Goal: Information Seeking & Learning: Understand process/instructions

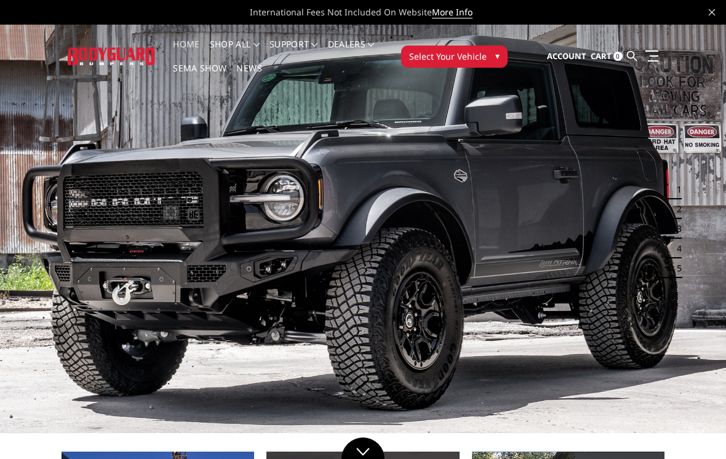
click at [455, 60] on span "Select Your Vehicle" at bounding box center [448, 56] width 78 height 13
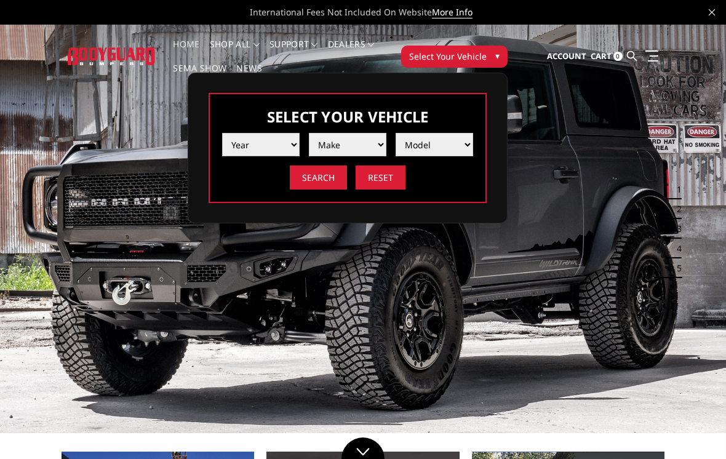
click at [262, 143] on select "Year 2025 2024 2023 2022 2021 2020 2019 2018 2017 2016 2015 2014 2013 2012 2011…" at bounding box center [261, 144] width 78 height 23
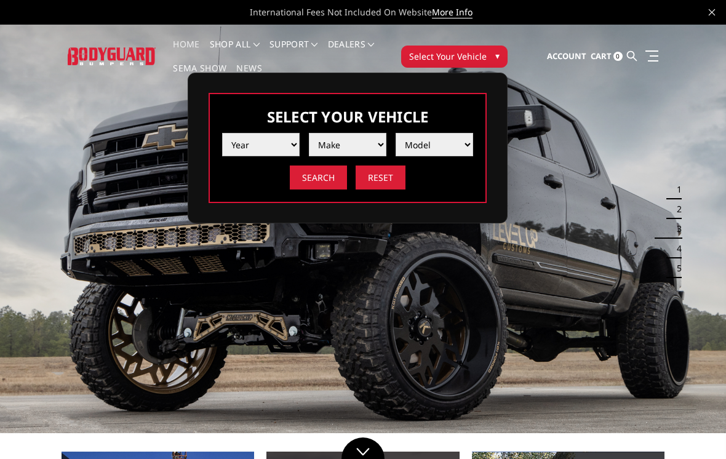
select select "yr_2024"
click at [358, 146] on select "Make Chevrolet Ford GMC Ram Toyota" at bounding box center [348, 144] width 78 height 23
select select "mk_chevrolet"
click at [431, 155] on select "Model Silverado 1500 Silverado 2500 / 3500 Silverado 4500 / 5500 / 6500" at bounding box center [435, 144] width 78 height 23
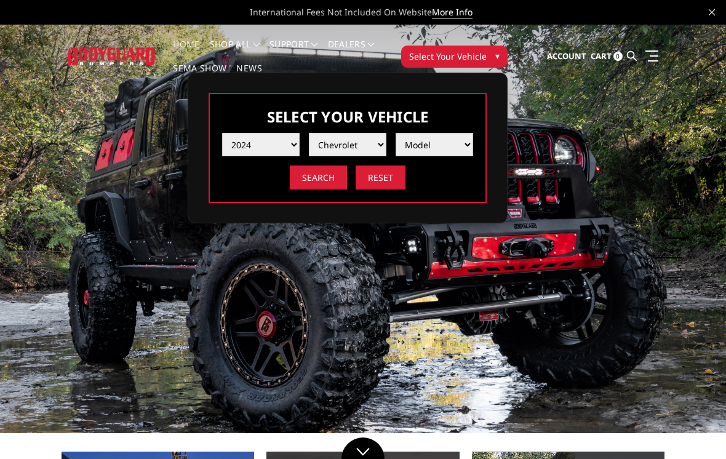
select select "md_silverado-2500-3500"
click at [321, 178] on input "Search" at bounding box center [318, 178] width 57 height 24
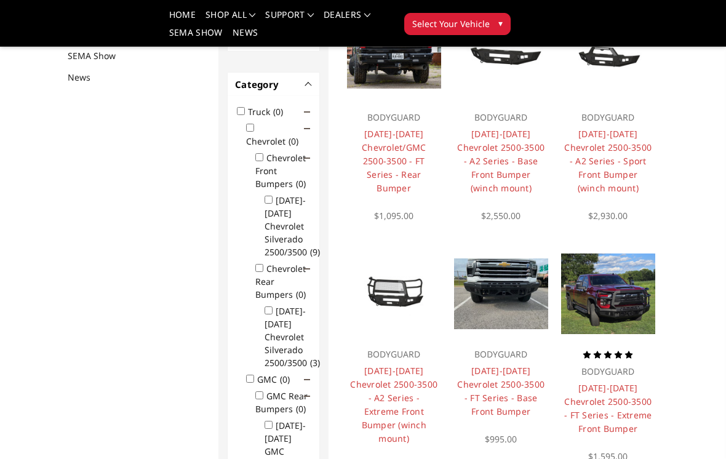
scroll to position [183, 0]
click at [271, 203] on input "[DATE]-[DATE] Chevrolet Silverado 2500/3500 (9)" at bounding box center [269, 199] width 8 height 8
checkbox input "true"
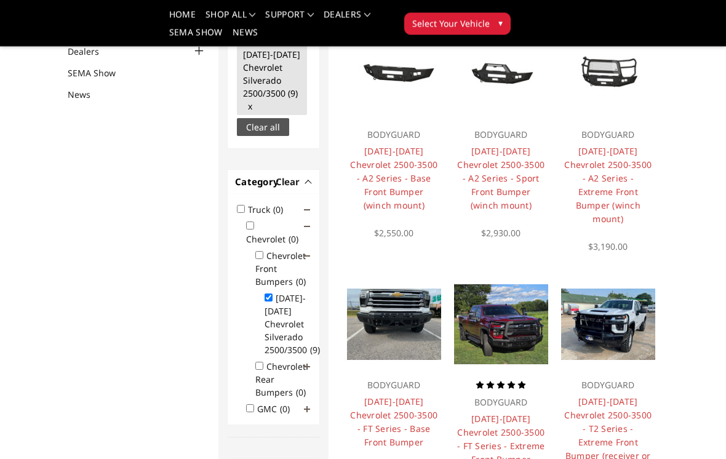
scroll to position [145, 0]
click at [617, 182] on link "[DATE]-[DATE] Chevrolet 2500-3500 - A2 Series - Extreme Front Bumper (winch mou…" at bounding box center [607, 184] width 87 height 79
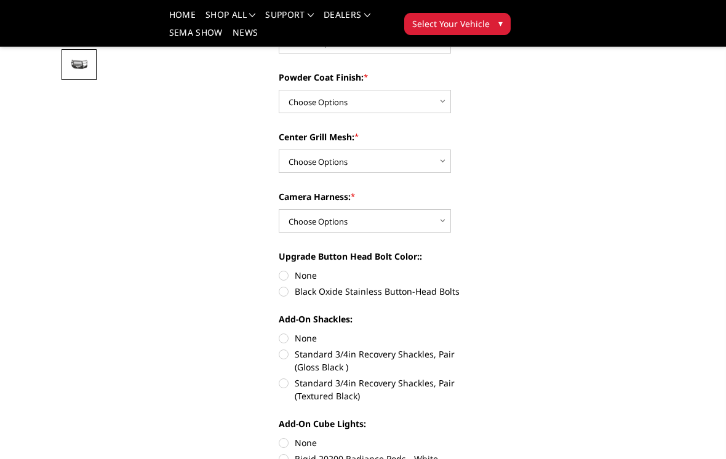
scroll to position [359, 0]
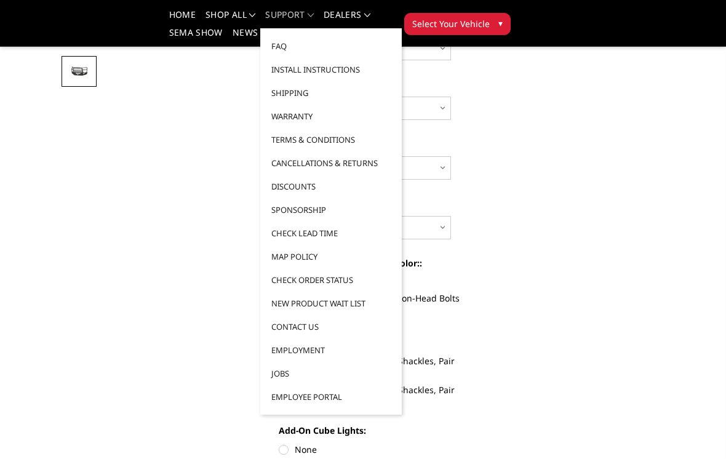
click at [343, 71] on link "Install Instructions" at bounding box center [331, 69] width 132 height 23
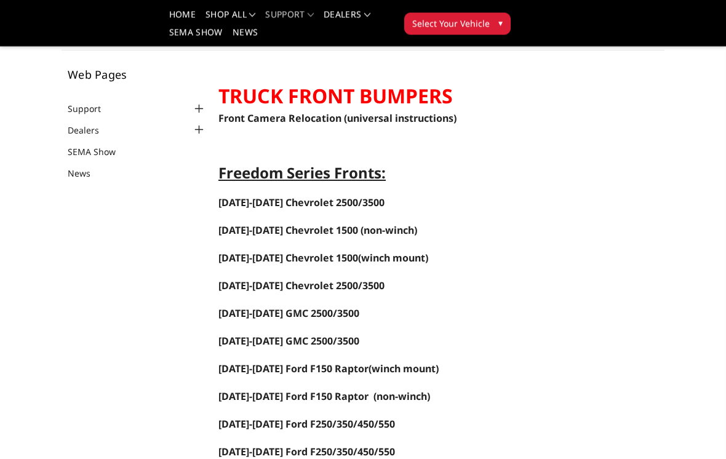
scroll to position [66, 0]
click at [355, 204] on span "2024-2025 Chevrolet 2500/3500" at bounding box center [301, 203] width 166 height 14
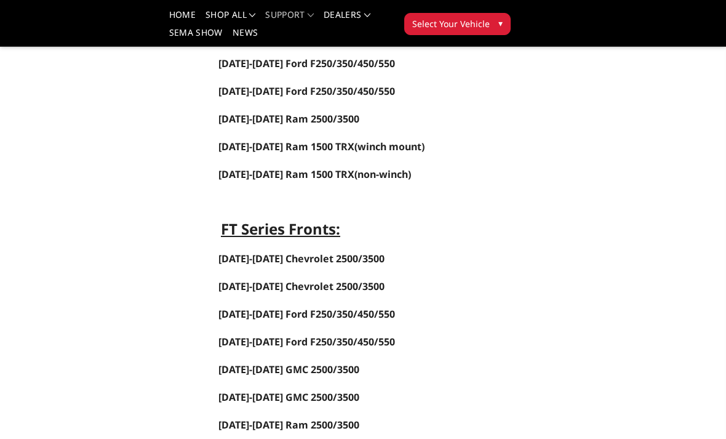
scroll to position [428, 0]
click at [355, 258] on link "2024-2025 Chevrolet 2500/3500" at bounding box center [301, 258] width 166 height 14
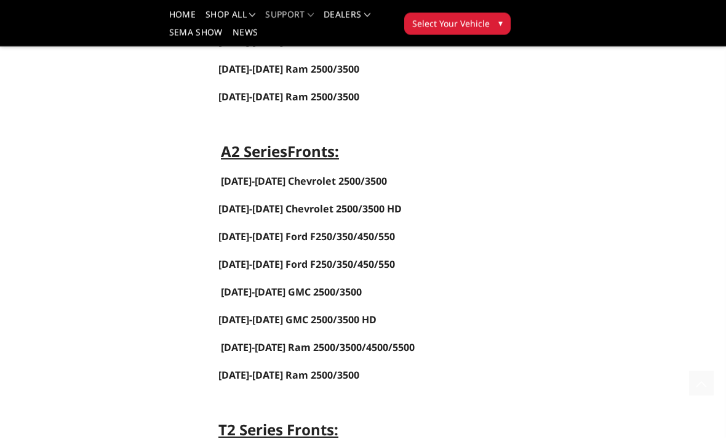
scroll to position [782, 0]
click at [380, 209] on span "2024-2025 Chevrolet 2500/3500 HD" at bounding box center [309, 209] width 183 height 14
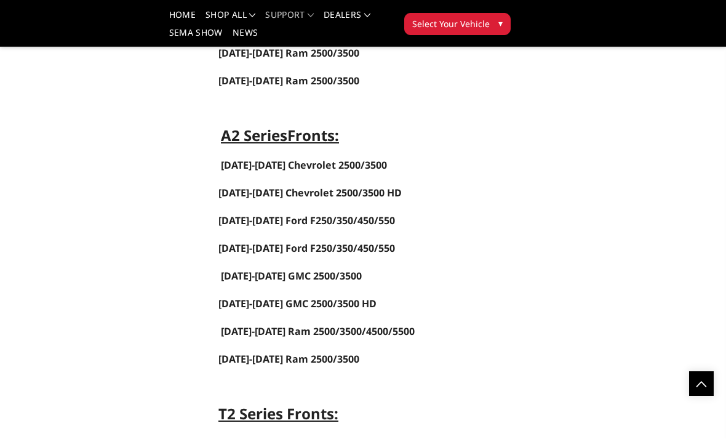
scroll to position [799, 0]
click at [366, 195] on span "2024-2025 Chevrolet 2500/3500 HD" at bounding box center [309, 192] width 183 height 14
